Goal: Information Seeking & Learning: Check status

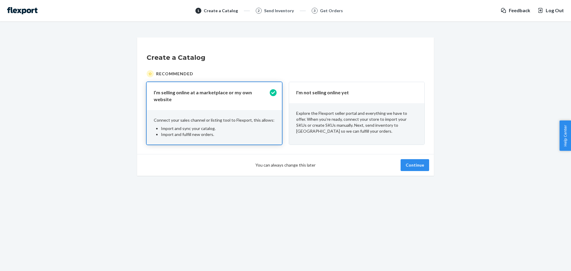
click at [419, 155] on div "You can always change this later Continue" at bounding box center [285, 165] width 297 height 22
click at [416, 159] on button "Continue" at bounding box center [414, 165] width 29 height 12
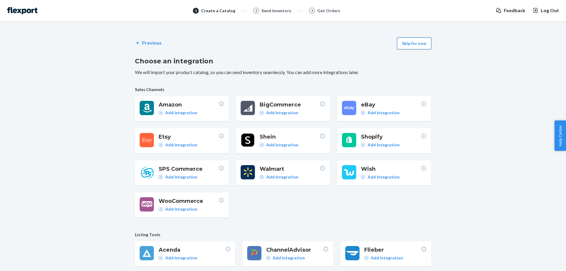
click at [406, 39] on button "Skip for now" at bounding box center [414, 43] width 34 height 12
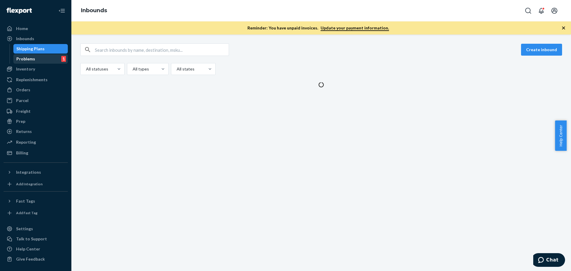
click at [33, 57] on div "Problems" at bounding box center [25, 59] width 19 height 6
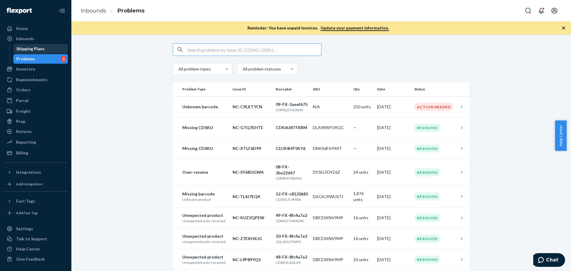
click at [34, 51] on div "Shipping Plans" at bounding box center [30, 49] width 28 height 6
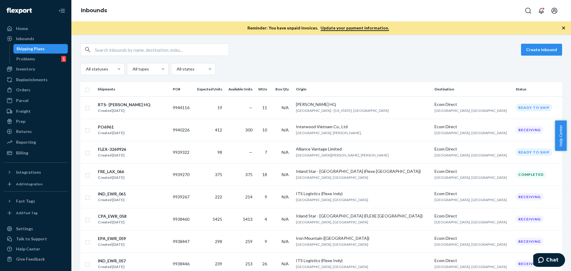
click at [513, 87] on th "Status" at bounding box center [537, 89] width 49 height 14
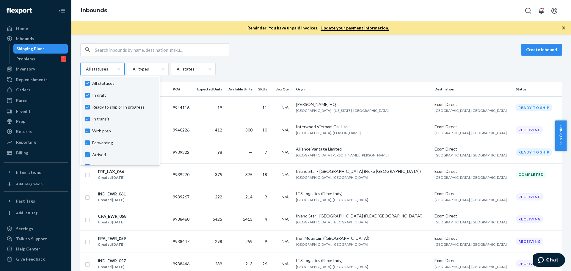
click at [104, 72] on div at bounding box center [101, 68] width 33 height 7
click at [86, 72] on input "option In draft focused, 1 of 10. 10 results available. Use Up and Down to choo…" at bounding box center [85, 69] width 1 height 6
click at [85, 83] on label "All statuses" at bounding box center [120, 83] width 70 height 6
checkbox input "false"
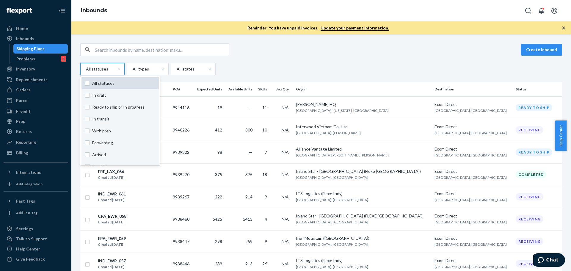
checkbox input "false"
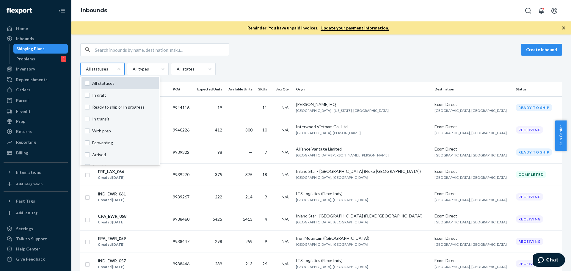
checkbox input "false"
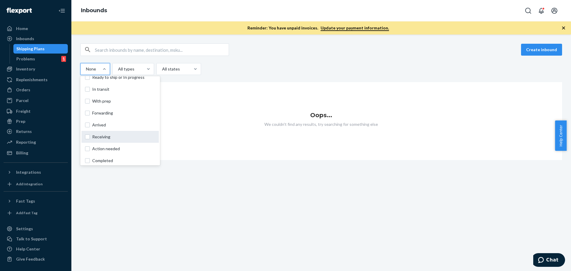
scroll to position [44, 0]
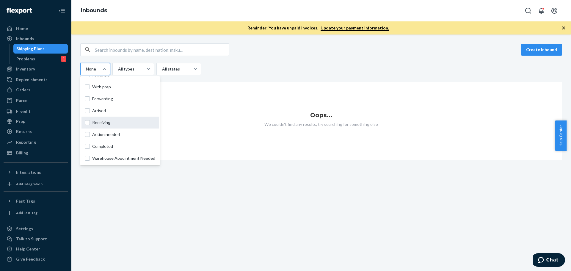
click at [86, 122] on label "Receiving" at bounding box center [120, 122] width 70 height 6
checkbox input "true"
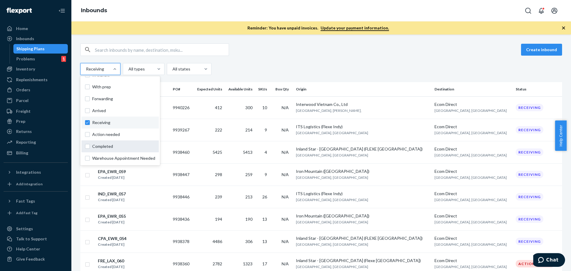
click at [86, 146] on label "Completed" at bounding box center [120, 146] width 70 height 6
checkbox input "true"
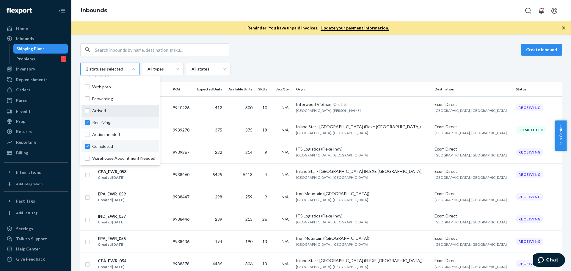
click at [86, 112] on label "Arrived" at bounding box center [120, 111] width 70 height 6
checkbox input "true"
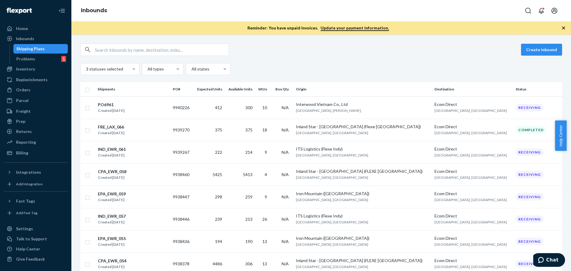
click at [312, 55] on div "Create inbound" at bounding box center [320, 49] width 481 height 12
click at [112, 88] on th "Shipments" at bounding box center [132, 89] width 75 height 14
click at [106, 91] on th "Shipments" at bounding box center [132, 89] width 75 height 14
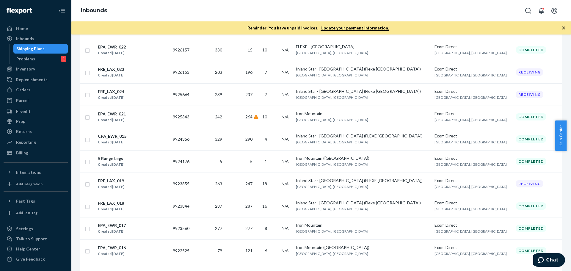
scroll to position [977, 0]
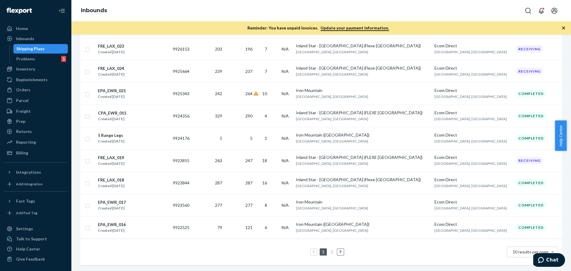
click at [329, 249] on link "2" at bounding box center [331, 251] width 5 height 5
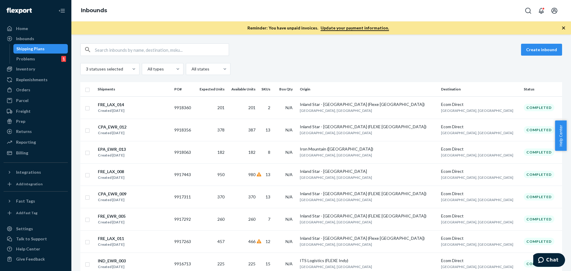
click at [130, 48] on input "text" at bounding box center [162, 50] width 134 height 12
paste input "INBSHIP2391"
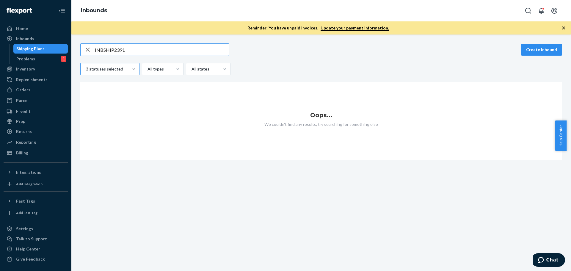
type input "INBSHIP2391"
click at [125, 67] on div at bounding box center [109, 68] width 48 height 7
click at [86, 67] on input "3 statuses selected" at bounding box center [85, 69] width 1 height 6
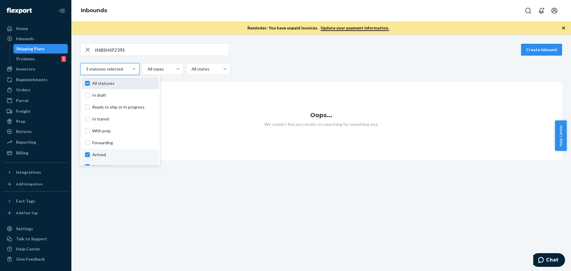
click at [116, 82] on span "All statuses" at bounding box center [123, 83] width 63 height 6
checkbox input "true"
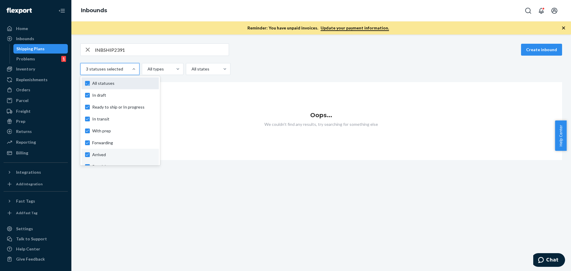
checkbox input "true"
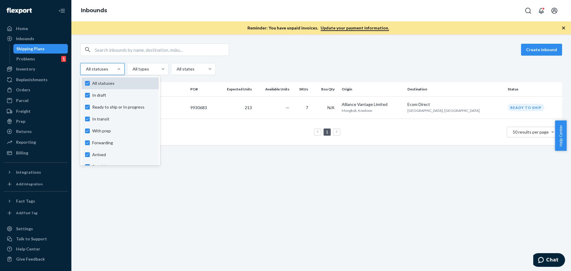
click at [87, 84] on label "All statuses" at bounding box center [120, 83] width 70 height 6
checkbox input "false"
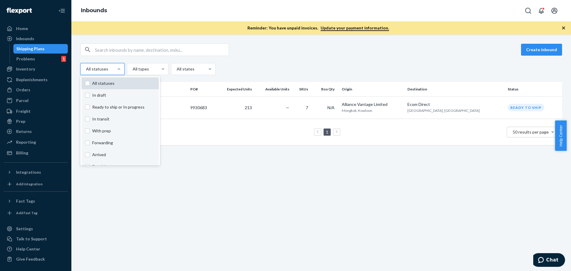
checkbox input "false"
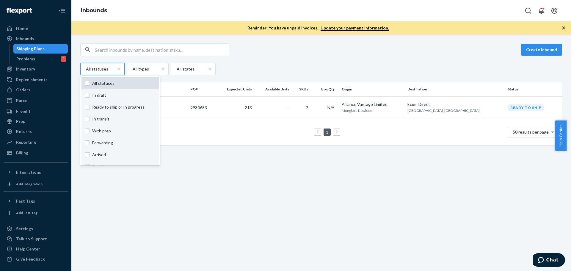
checkbox input "false"
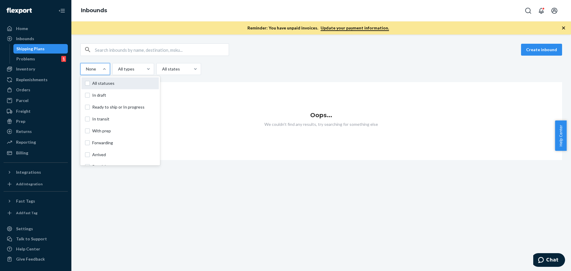
click at [87, 84] on label "All statuses" at bounding box center [120, 83] width 70 height 6
checkbox input "true"
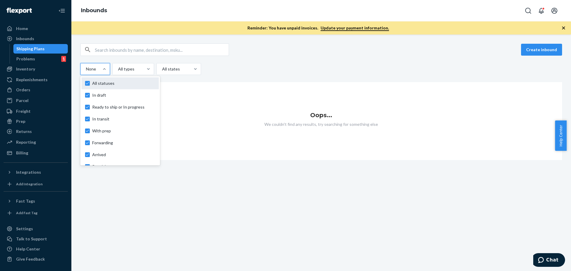
checkbox input "true"
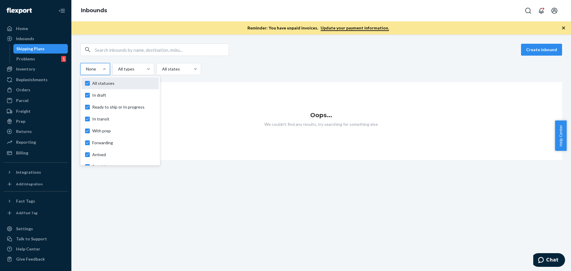
checkbox input "true"
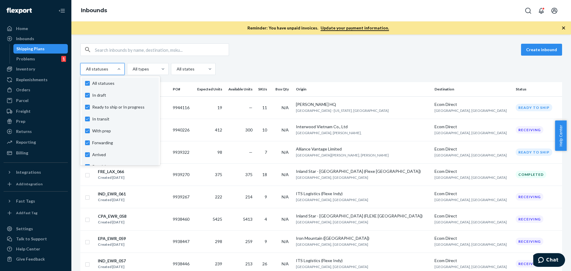
click at [344, 40] on div "Create inbound option Arrived, selected. option In draft focused, 0 of 10. 10 r…" at bounding box center [320, 152] width 499 height 236
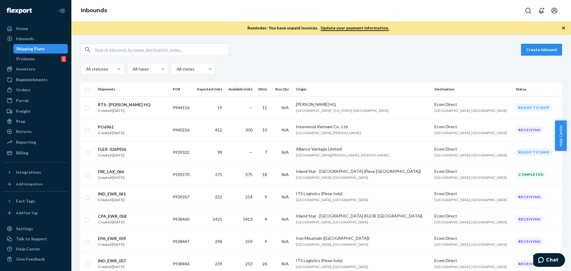
drag, startPoint x: 506, startPoint y: 85, endPoint x: 451, endPoint y: 91, distance: 55.0
click at [513, 85] on th "Status" at bounding box center [537, 89] width 49 height 14
click at [184, 67] on div at bounding box center [192, 68] width 33 height 7
click at [177, 67] on input "All states" at bounding box center [176, 69] width 1 height 6
click at [147, 63] on div "Create inbound All statuses All types All states" at bounding box center [320, 59] width 481 height 32
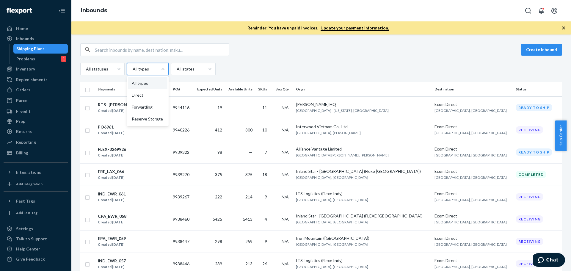
click at [145, 67] on div at bounding box center [147, 68] width 30 height 7
click at [133, 67] on input "option All types focused, 1 of 4. 4 results available. Use Up and Down to choos…" at bounding box center [132, 69] width 1 height 6
click at [145, 67] on div at bounding box center [147, 68] width 30 height 7
click at [133, 67] on input "0 results available. Select is focused ,type to refine list, press Down to open…" at bounding box center [132, 69] width 1 height 6
click at [250, 52] on div "Create inbound" at bounding box center [320, 49] width 481 height 12
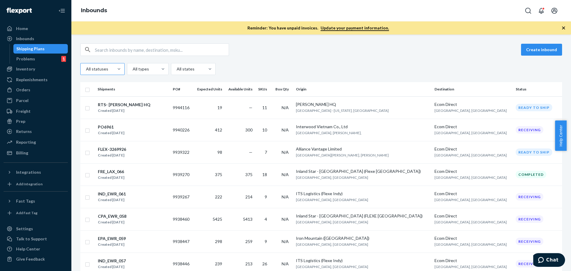
click at [108, 73] on div "All statuses" at bounding box center [97, 69] width 33 height 11
click at [86, 72] on input "All statuses" at bounding box center [85, 69] width 1 height 6
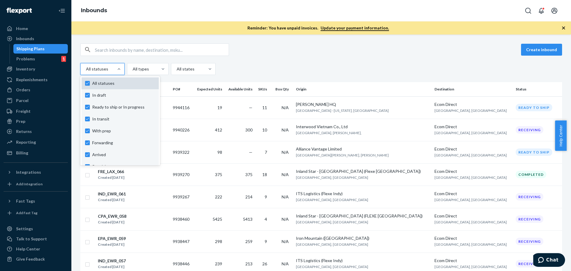
click at [86, 83] on label "All statuses" at bounding box center [120, 83] width 70 height 6
checkbox input "false"
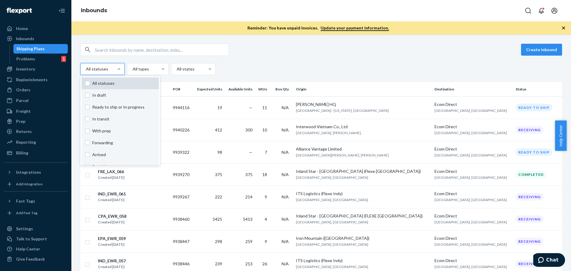
checkbox input "false"
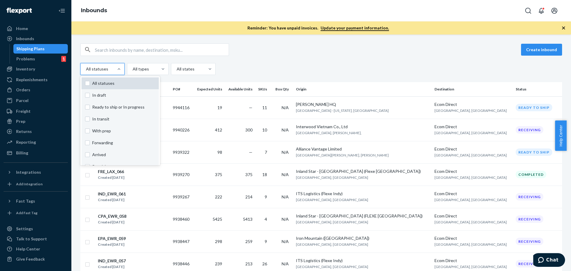
checkbox input "false"
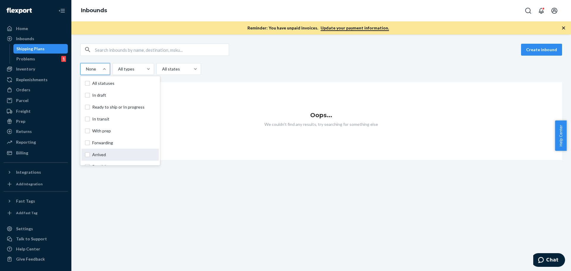
click at [90, 155] on label "Arrived" at bounding box center [120, 155] width 70 height 6
checkbox input "true"
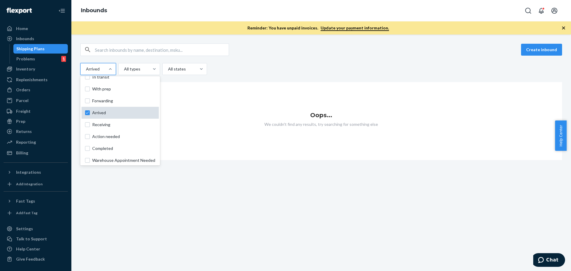
scroll to position [44, 0]
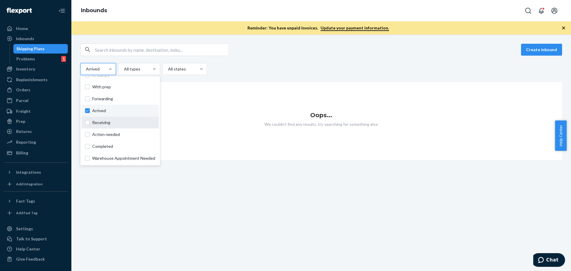
click at [87, 122] on label "Receiving" at bounding box center [120, 122] width 70 height 6
checkbox input "true"
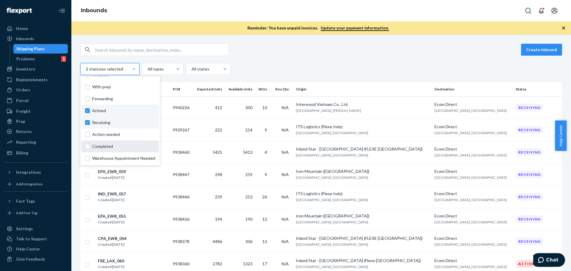
click at [89, 146] on label "Completed" at bounding box center [120, 146] width 70 height 6
checkbox input "true"
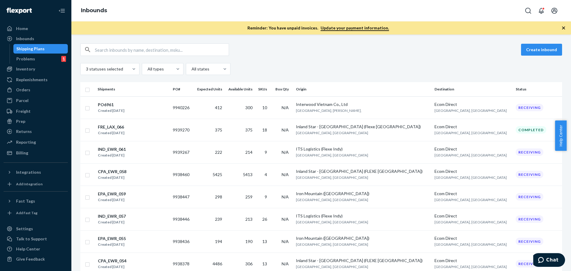
click at [315, 68] on div "3 statuses selected All types All states" at bounding box center [320, 69] width 481 height 12
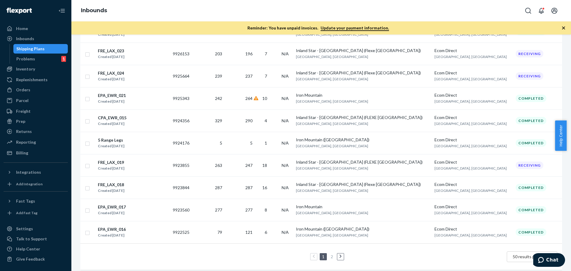
scroll to position [977, 0]
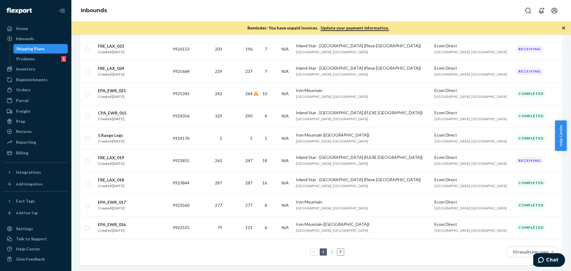
drag, startPoint x: 321, startPoint y: 245, endPoint x: 328, endPoint y: 246, distance: 6.7
click at [322, 249] on link "1" at bounding box center [323, 251] width 5 height 5
click at [337, 248] on link at bounding box center [340, 251] width 7 height 7
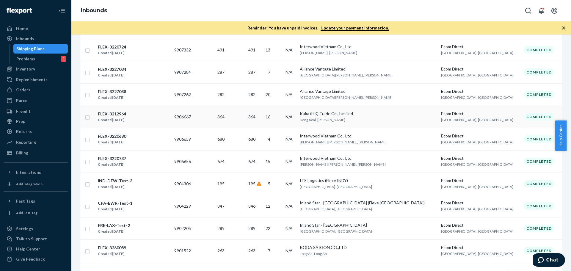
scroll to position [643, 0]
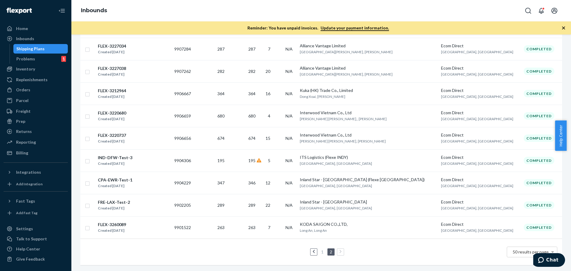
click at [312, 250] on icon at bounding box center [313, 252] width 2 height 4
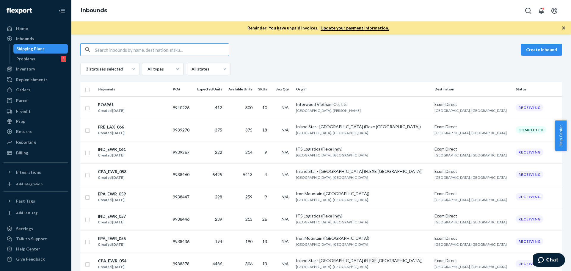
click at [128, 49] on input "text" at bounding box center [162, 50] width 134 height 12
paste input "9930209"
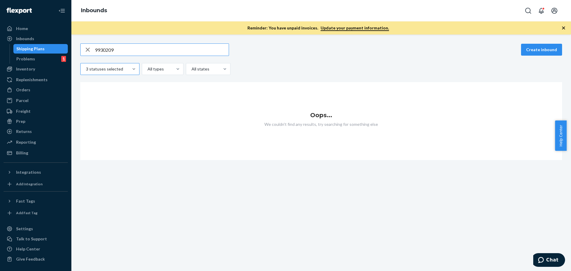
type input "9930209"
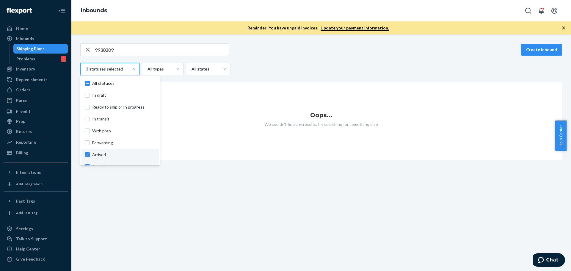
click at [122, 69] on div at bounding box center [109, 68] width 48 height 7
click at [86, 69] on input "option Completed, selected. option In draft focused, 0 of 10. 10 results availa…" at bounding box center [85, 69] width 1 height 6
click at [120, 79] on div "All statuses" at bounding box center [119, 83] width 77 height 12
click at [86, 72] on input "option Completed, selected. option In draft focused, 0 of 10. 10 results availa…" at bounding box center [85, 69] width 1 height 6
checkbox input "true"
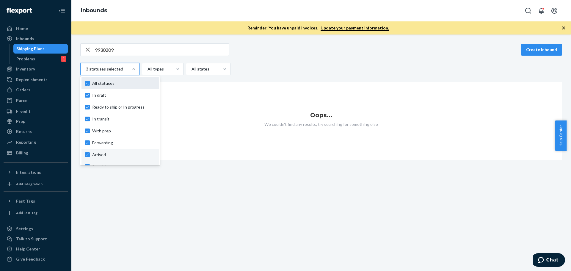
checkbox input "true"
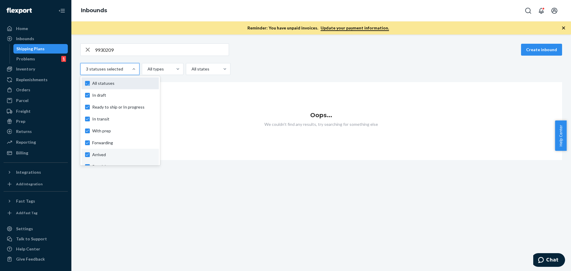
checkbox input "true"
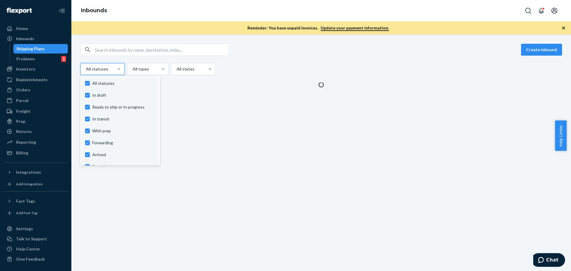
click at [364, 57] on div "Create inbound option Completed, selected. option In draft focused, 1 of 10. 10…" at bounding box center [320, 59] width 481 height 32
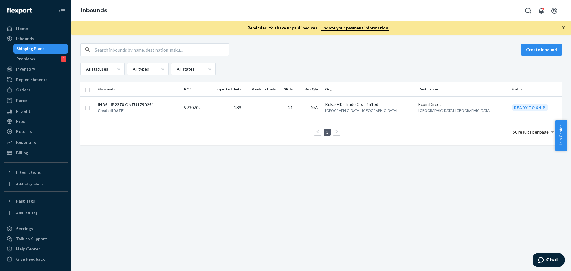
click at [149, 50] on input "text" at bounding box center [162, 50] width 134 height 12
paste input "9930209"
type input "9930209"
click at [108, 63] on div "9930209 Create inbound All statuses All types All states" at bounding box center [320, 59] width 481 height 32
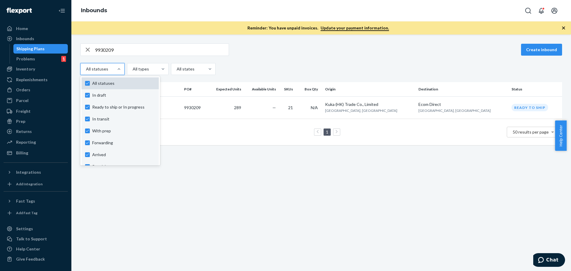
click at [88, 84] on label "All statuses" at bounding box center [120, 83] width 70 height 6
checkbox input "false"
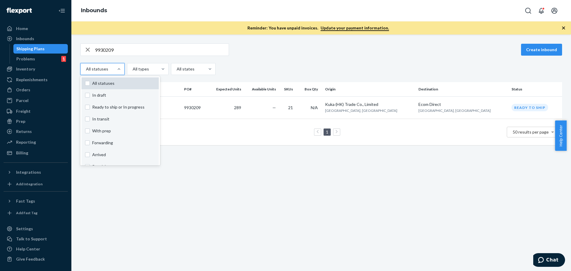
checkbox input "false"
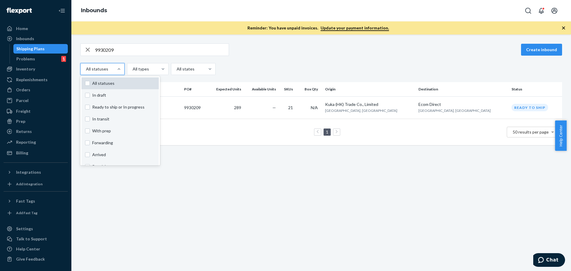
checkbox input "false"
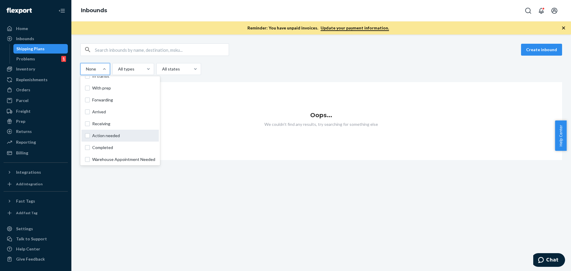
scroll to position [44, 0]
click at [85, 143] on label "Completed" at bounding box center [120, 146] width 70 height 6
checkbox input "true"
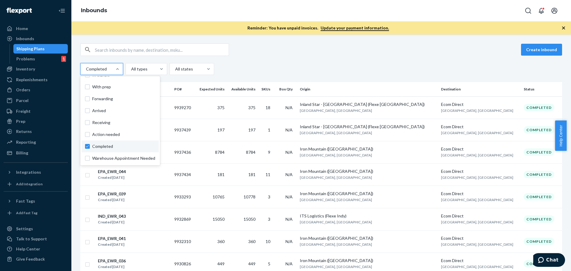
click at [305, 64] on div "option Completed, selected. option Action needed focused, 0 of 10. 10 results a…" at bounding box center [320, 69] width 481 height 12
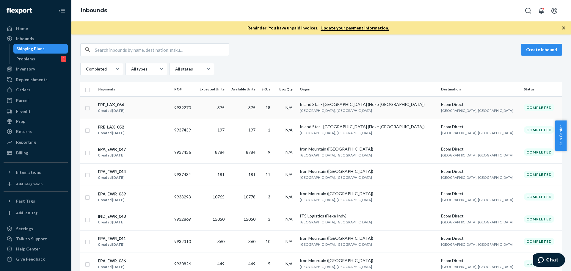
click at [195, 106] on td "9939270" at bounding box center [183, 107] width 23 height 22
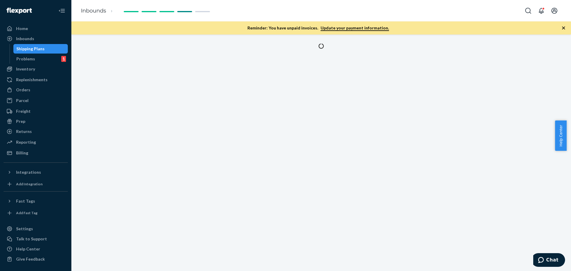
click at [204, 106] on div at bounding box center [320, 152] width 499 height 236
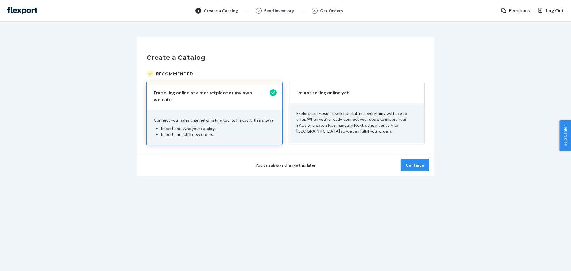
click at [419, 161] on button "Continue" at bounding box center [414, 165] width 29 height 12
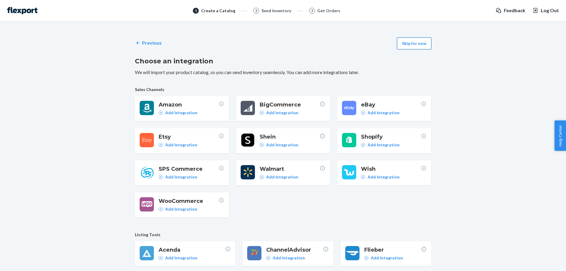
click at [424, 48] on button "Skip for now" at bounding box center [414, 43] width 34 height 12
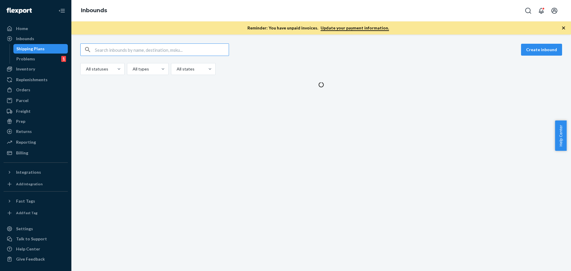
click at [187, 54] on input "text" at bounding box center [162, 50] width 134 height 12
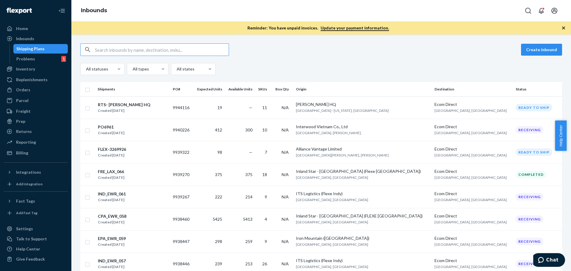
click at [161, 44] on input "text" at bounding box center [162, 50] width 134 height 12
paste input "1227125"
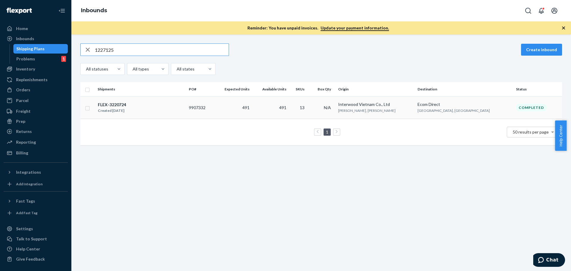
type input "1227125"
click at [118, 104] on div "FLEX-3220724" at bounding box center [112, 105] width 28 height 6
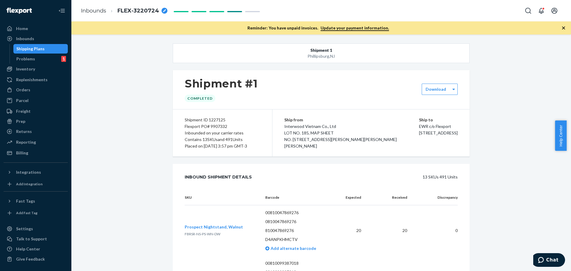
click at [214, 127] on div "Flexport PO# 9907332" at bounding box center [222, 126] width 75 height 7
copy div "9907332"
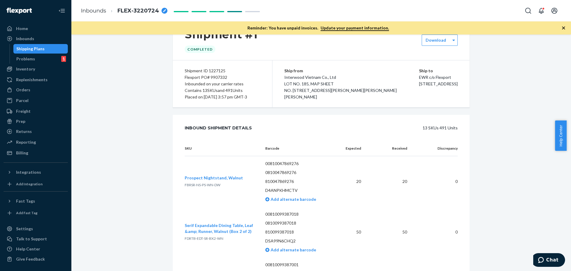
scroll to position [49, 0]
copy span "FBRSR-NS-PS-WN-DW"
drag, startPoint x: 232, startPoint y: 189, endPoint x: 183, endPoint y: 186, distance: 49.4
click at [185, 186] on td "Prospect Nightstand, Walnut FBRSR-NS-PS-WN-DW" at bounding box center [223, 181] width 76 height 51
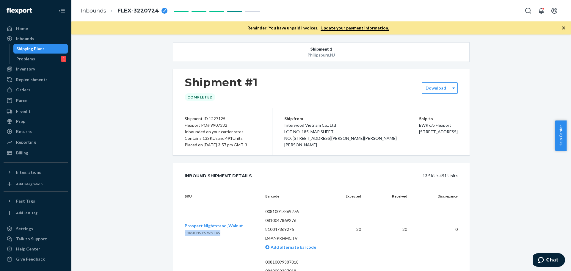
scroll to position [0, 0]
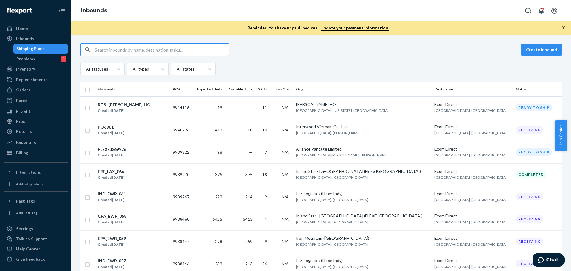
click at [208, 48] on input "text" at bounding box center [162, 50] width 134 height 12
paste input "1227714"
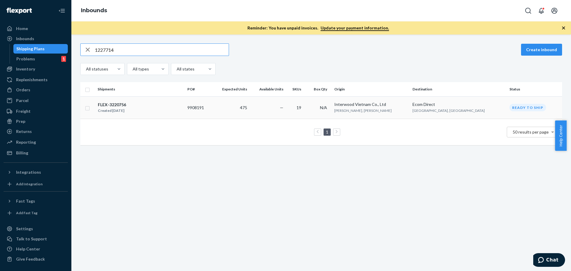
type input "1227714"
click at [116, 104] on div "FLEX-3220756" at bounding box center [112, 105] width 28 height 6
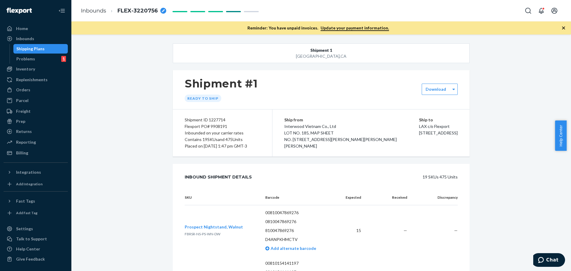
click at [215, 126] on div "Flexport PO# 9908191" at bounding box center [222, 126] width 75 height 7
copy div "9908191"
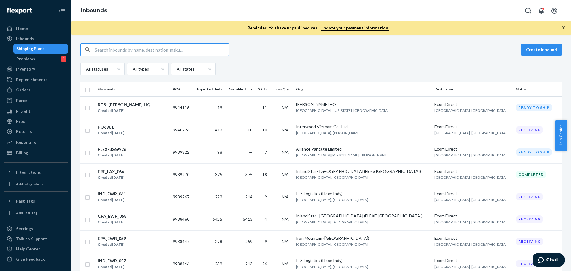
click at [144, 52] on input "text" at bounding box center [162, 50] width 134 height 12
paste input "1227125"
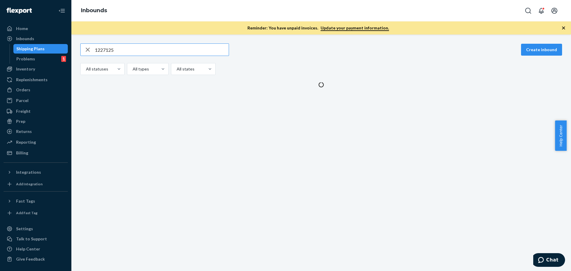
type input "1227125"
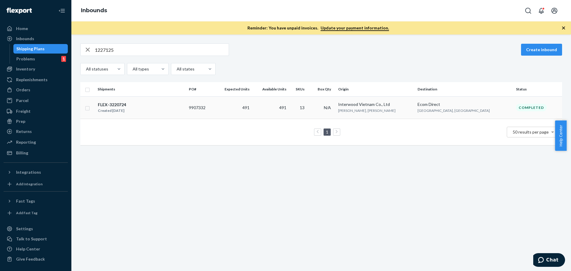
click at [117, 102] on div "FLEX-3220724" at bounding box center [112, 105] width 28 height 6
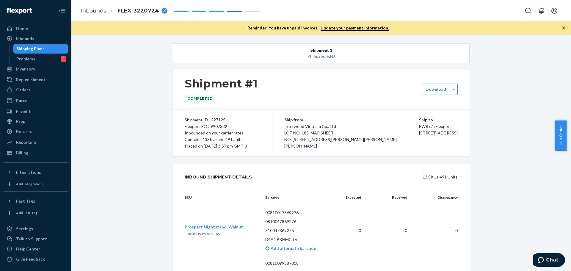
click at [215, 126] on div "Flexport PO# 9907332" at bounding box center [222, 126] width 75 height 7
copy div "9907332"
click at [217, 119] on div "Shipment ID 1227125" at bounding box center [222, 120] width 75 height 7
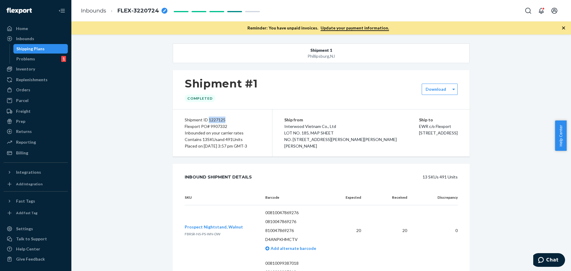
copy div "1227125"
drag, startPoint x: 308, startPoint y: 48, endPoint x: 326, endPoint y: 51, distance: 18.1
click at [326, 51] on button "Shipment 1 Phillipsburg , NJ" at bounding box center [321, 53] width 297 height 20
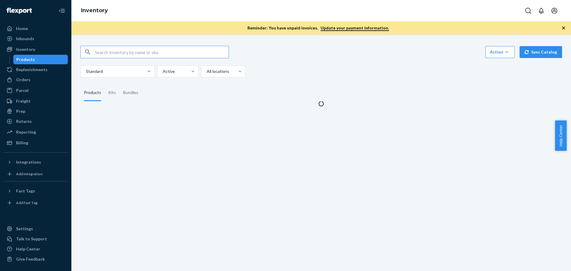
click at [181, 53] on input "text" at bounding box center [162, 52] width 134 height 12
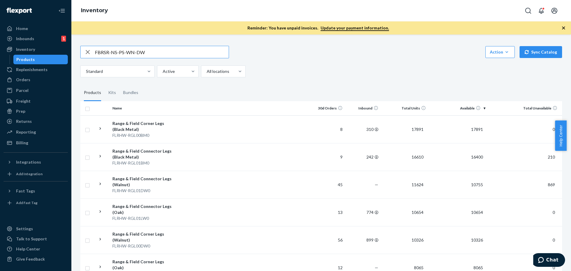
type input "FBRSR-NS-PS-WN-DW"
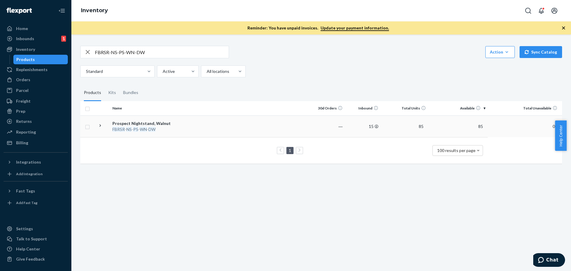
click at [137, 128] on em "PS" at bounding box center [135, 129] width 5 height 5
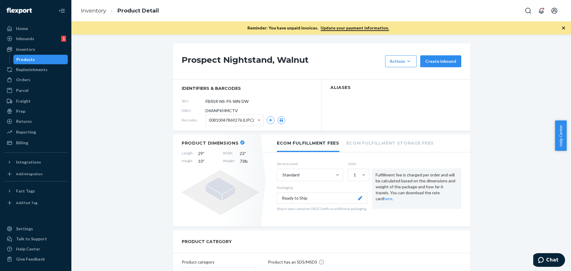
click at [221, 109] on span "D4ANPKHMCTV" at bounding box center [221, 111] width 32 height 6
copy span "D4ANPKHMCTV"
